Goal: Transaction & Acquisition: Purchase product/service

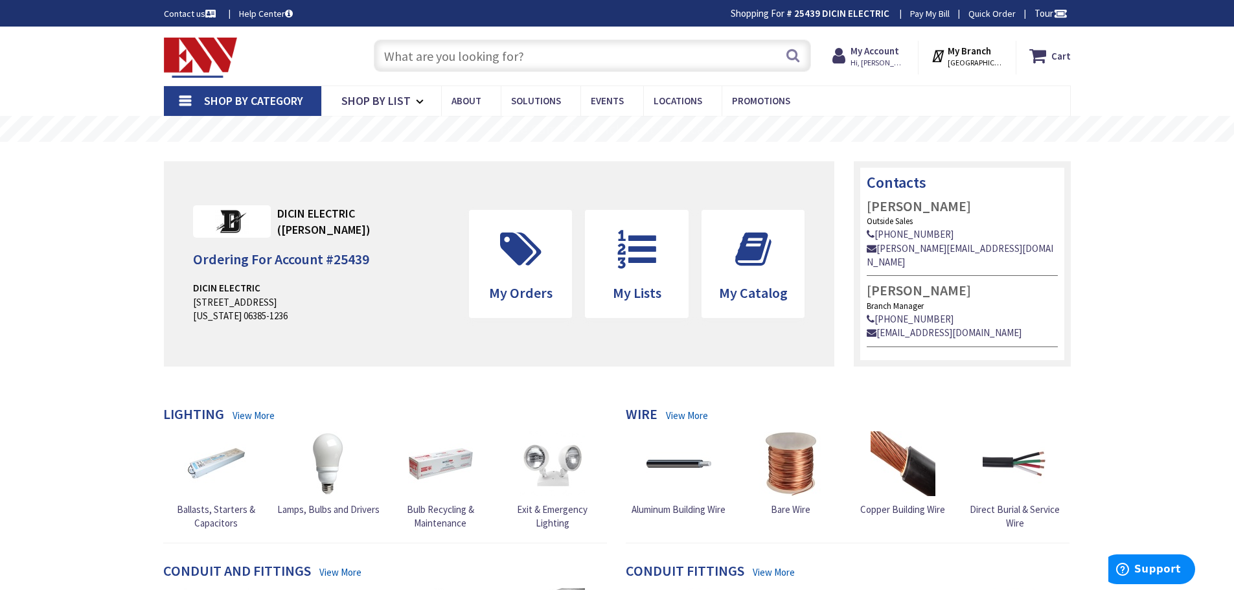
click at [409, 60] on input "text" at bounding box center [592, 56] width 437 height 32
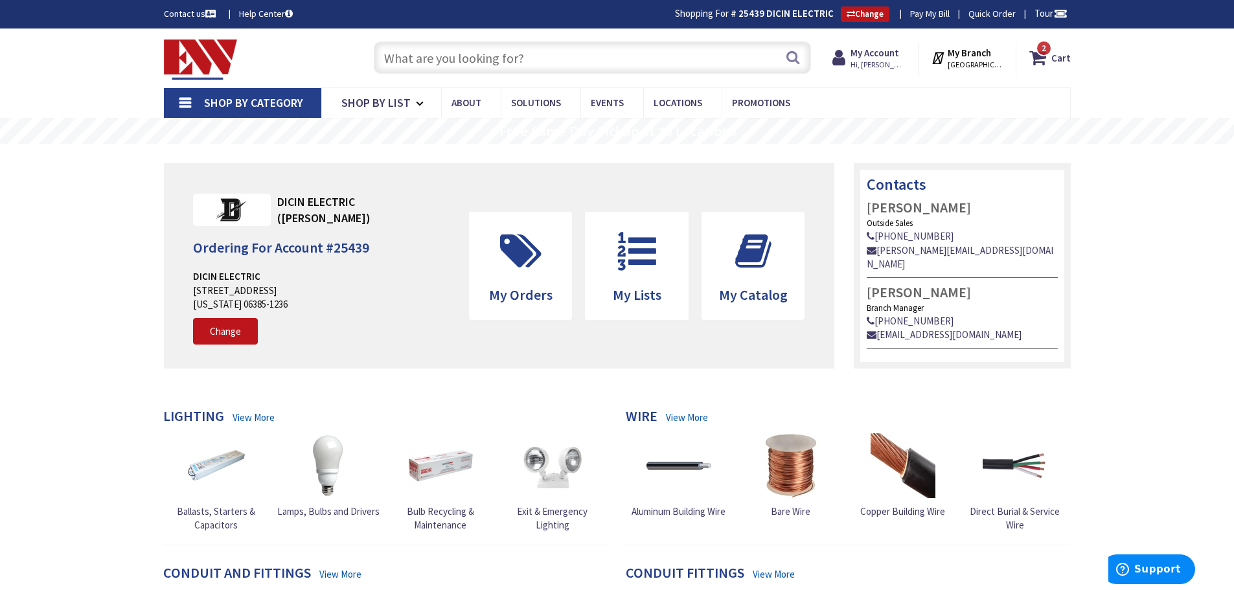
type input "[GEOGRAPHIC_DATA], [GEOGRAPHIC_DATA]"
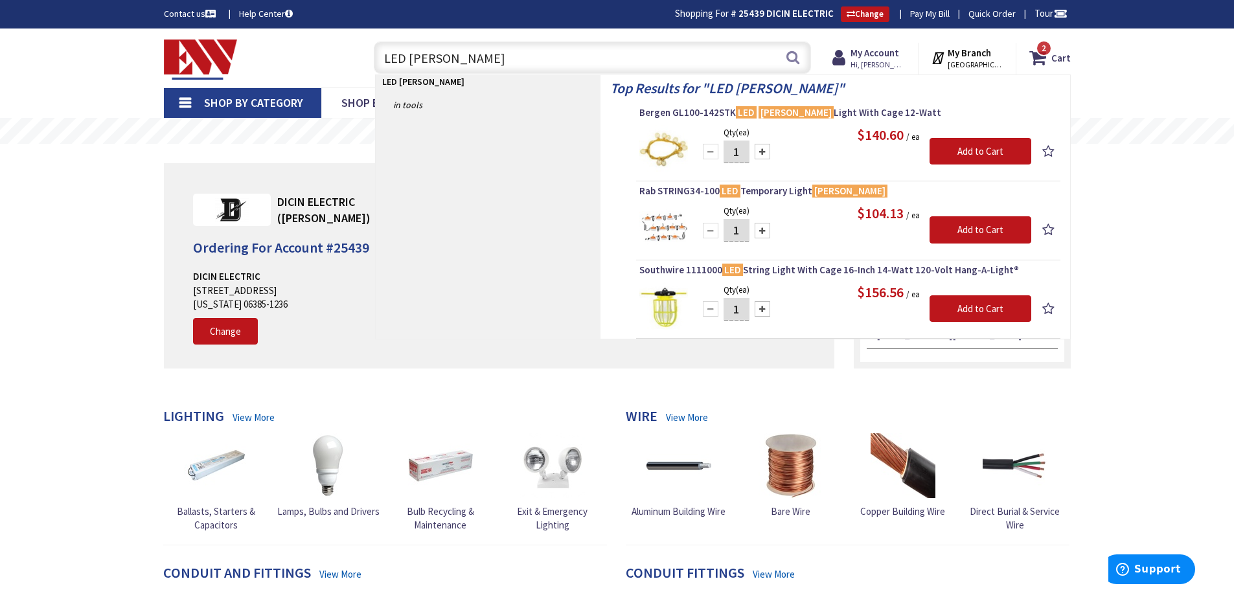
type input "LED [PERSON_NAME]"
click at [668, 223] on img at bounding box center [663, 227] width 49 height 49
